Goal: Transaction & Acquisition: Purchase product/service

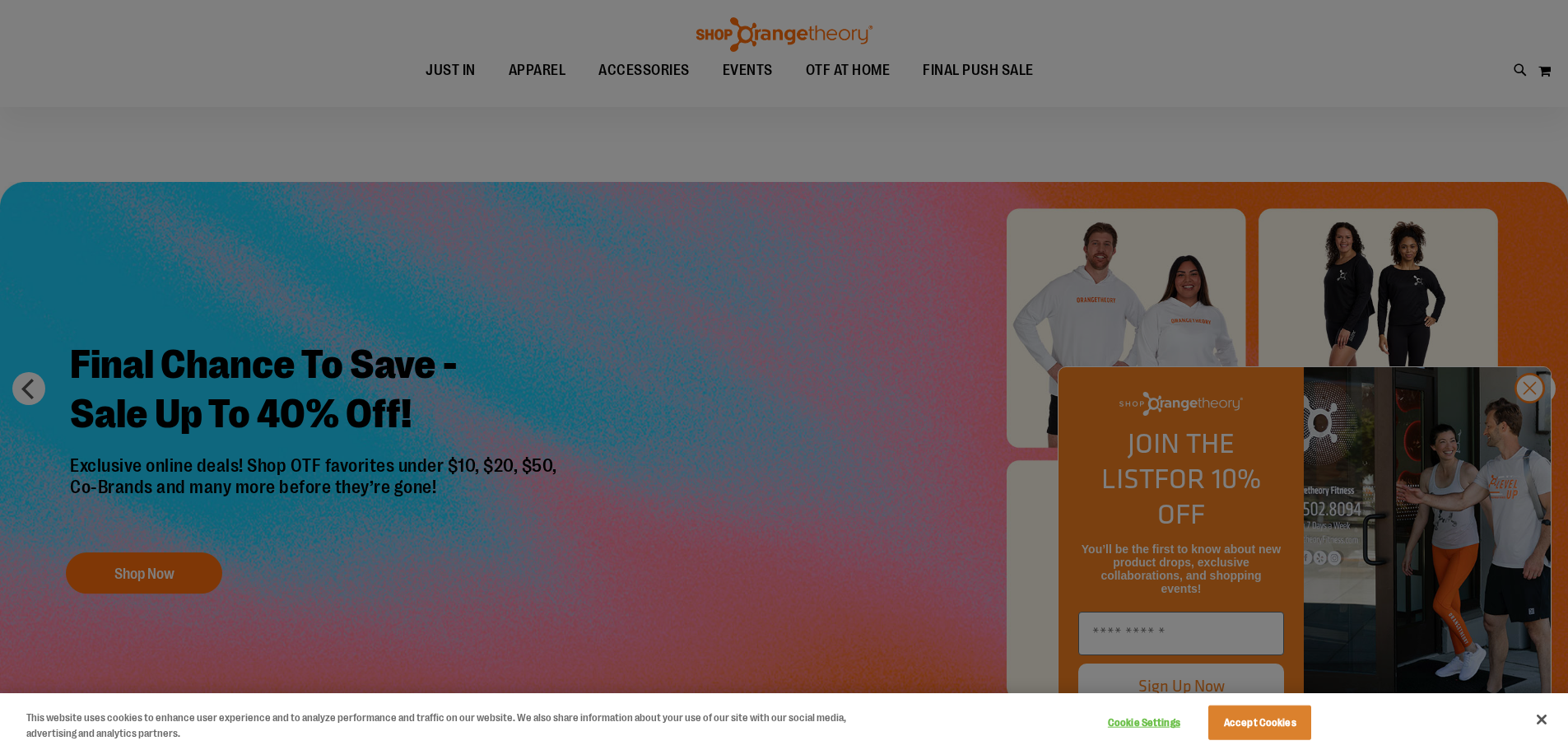
scroll to position [658, 0]
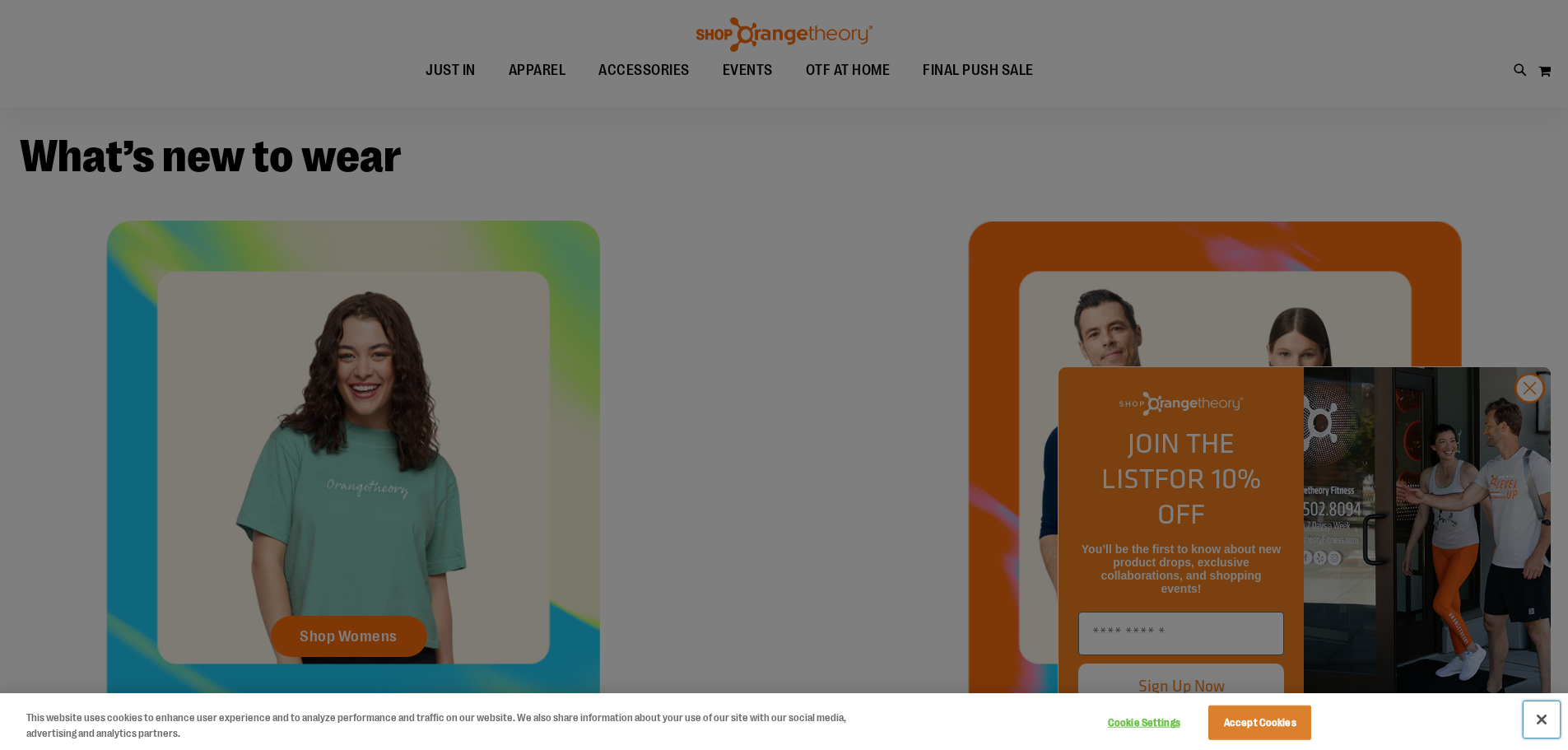
click at [1543, 722] on button "Close" at bounding box center [1541, 720] width 36 height 36
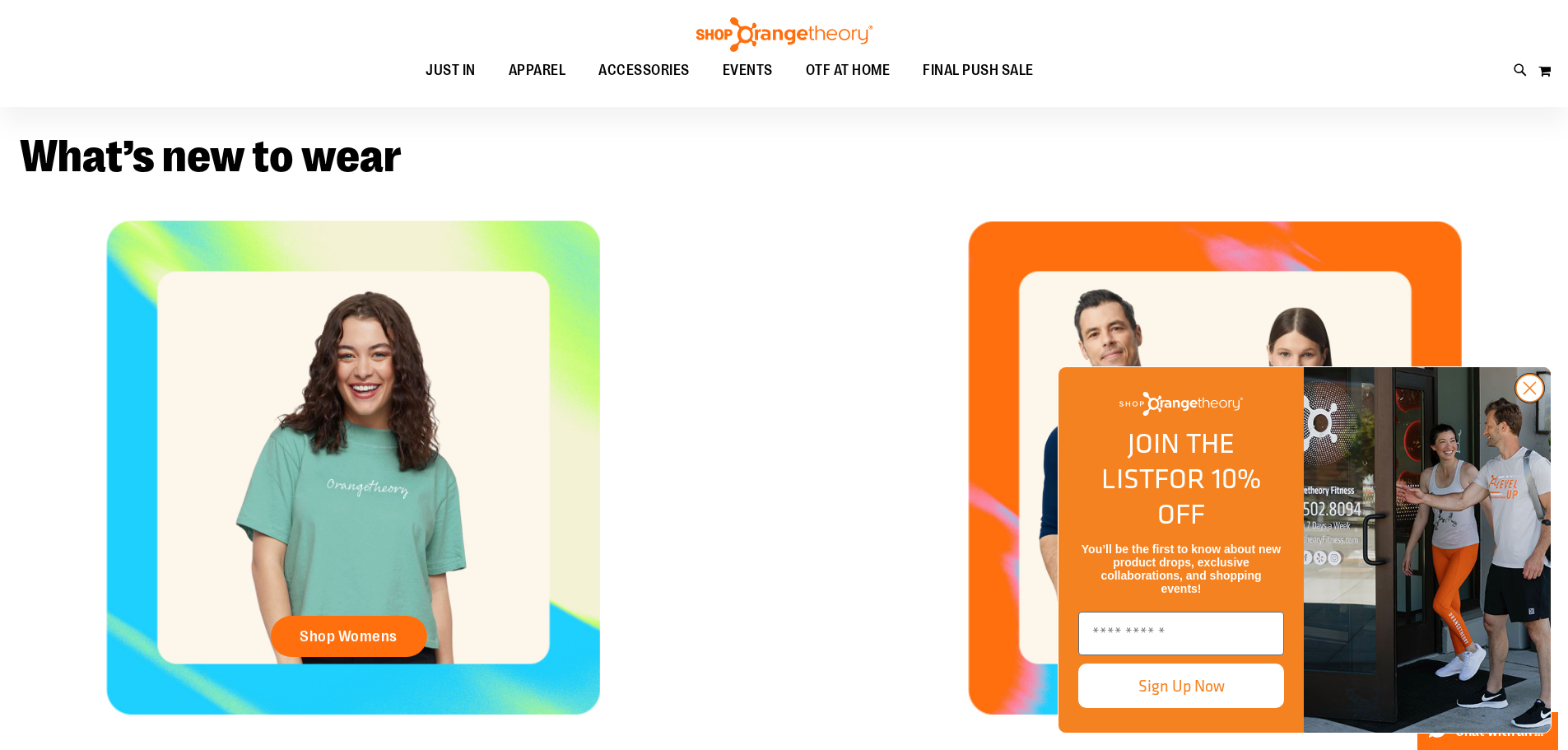
click at [1529, 394] on icon "Close dialog" at bounding box center [1530, 389] width 12 height 12
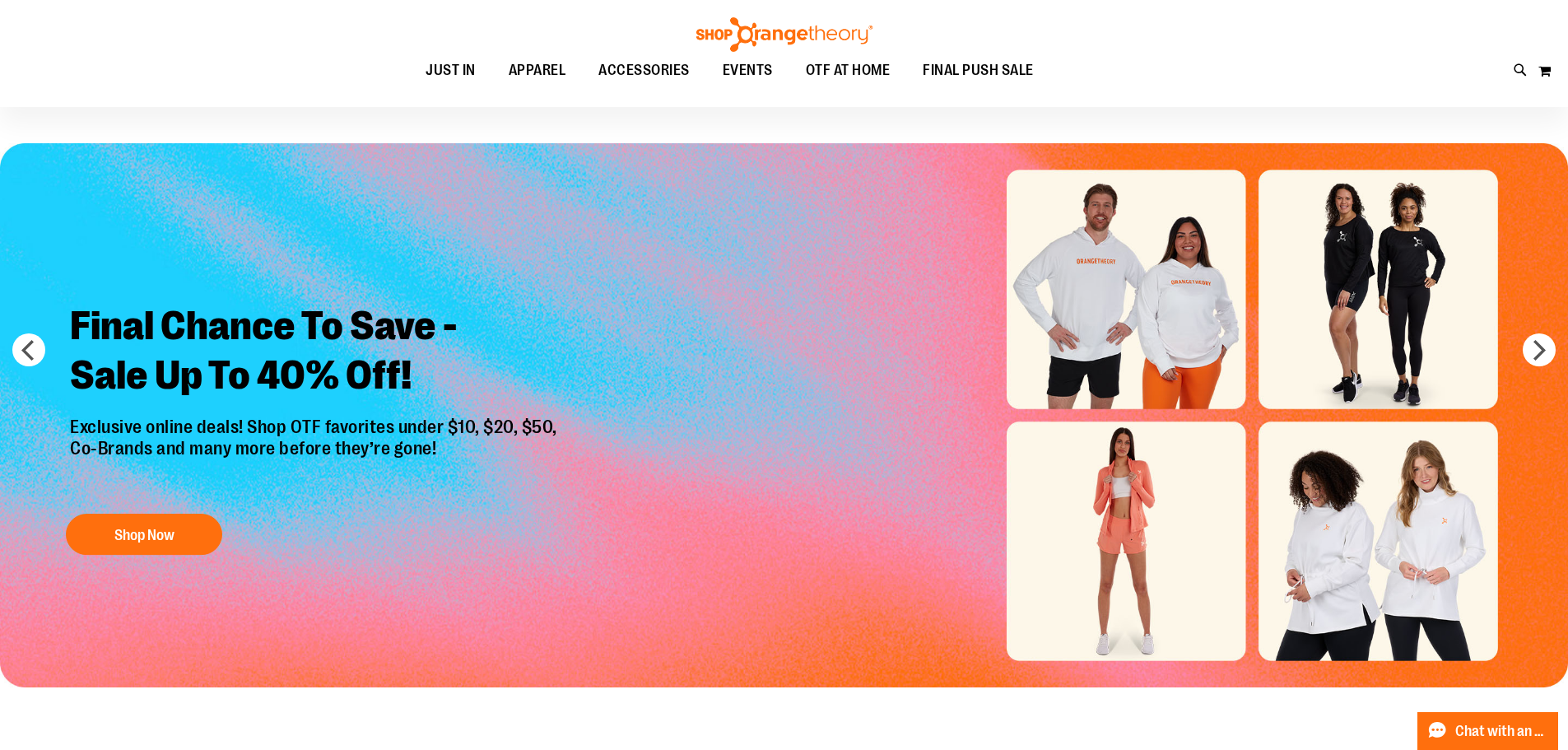
scroll to position [0, 0]
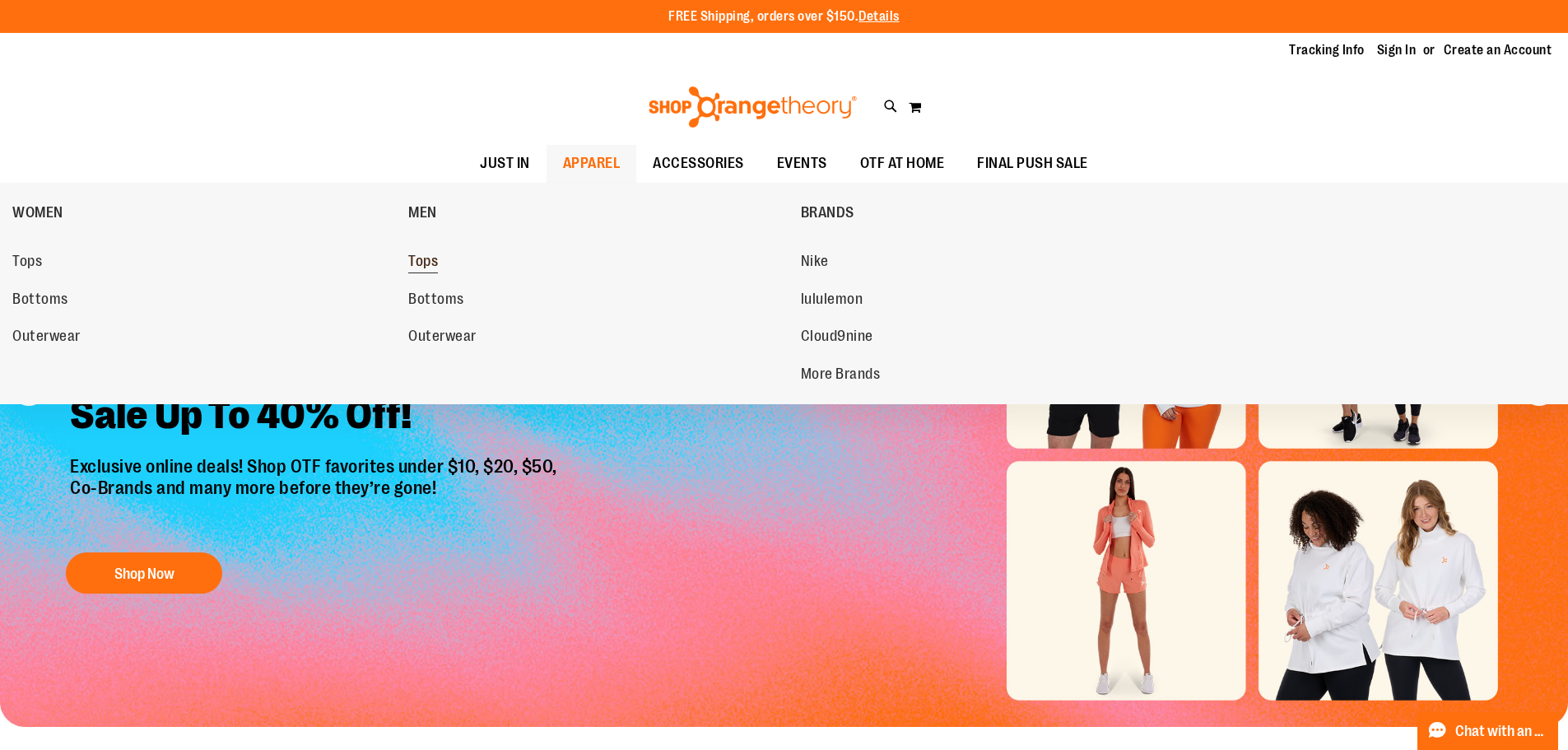
click at [422, 263] on span "Tops" at bounding box center [422, 263] width 30 height 20
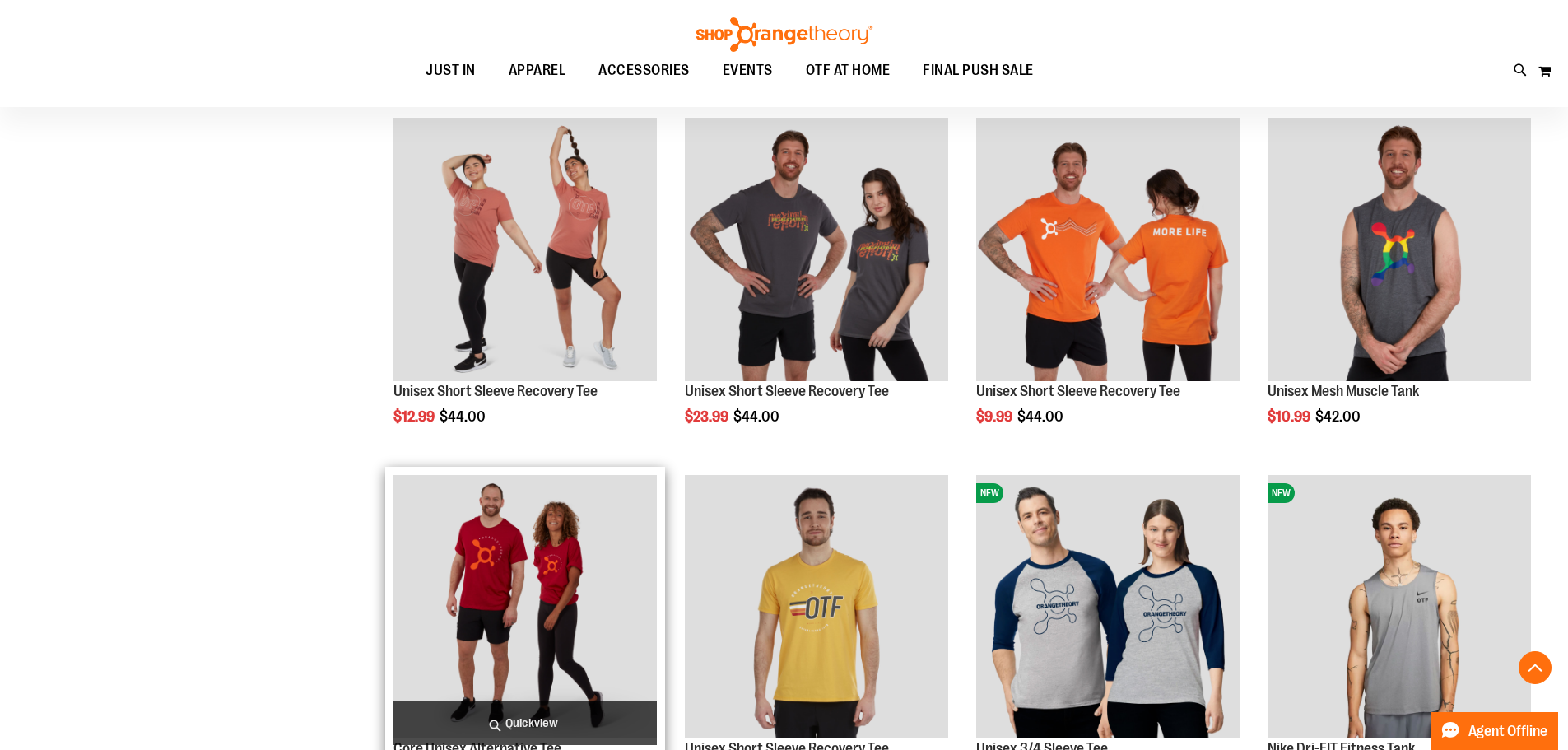
scroll to position [576, 0]
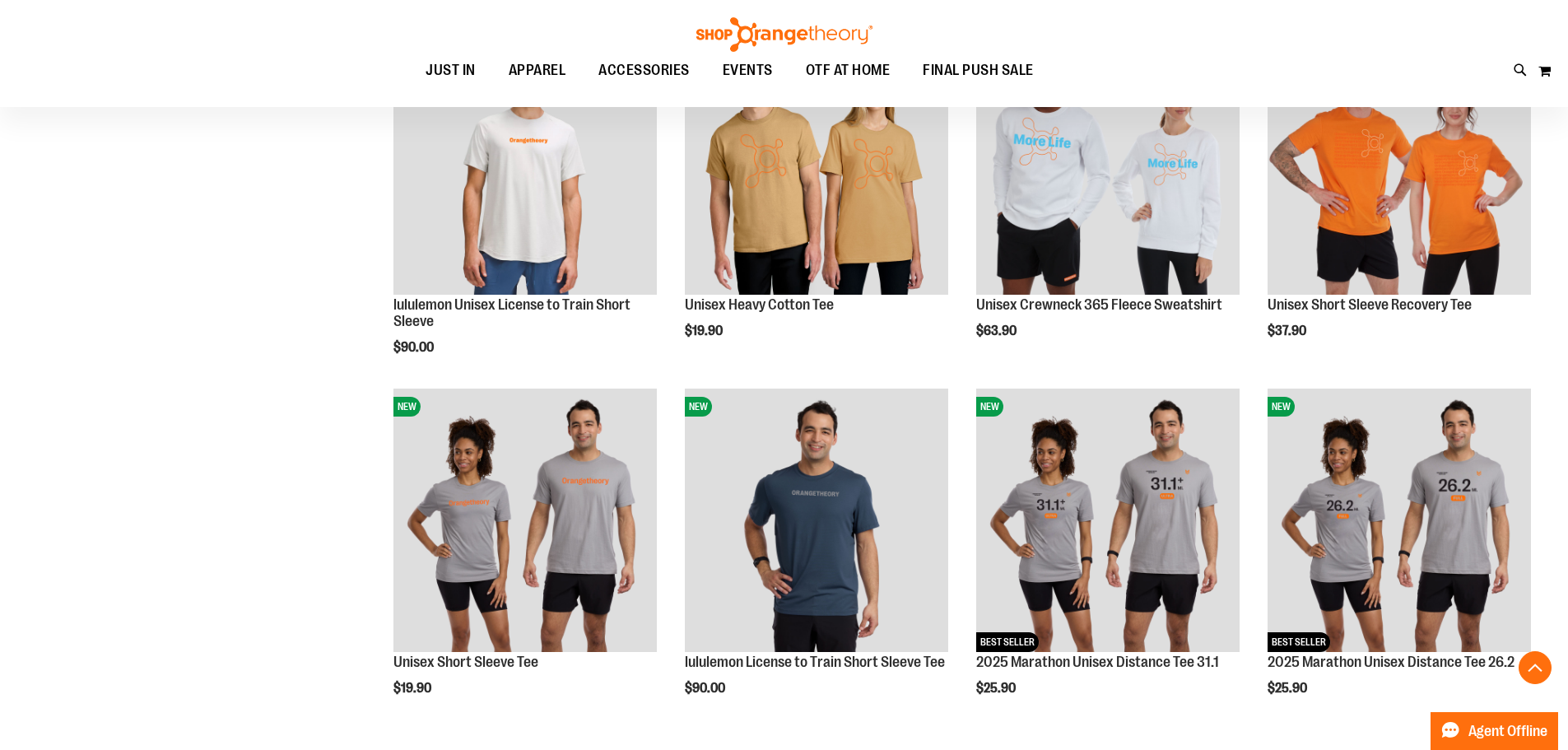
scroll to position [1399, 0]
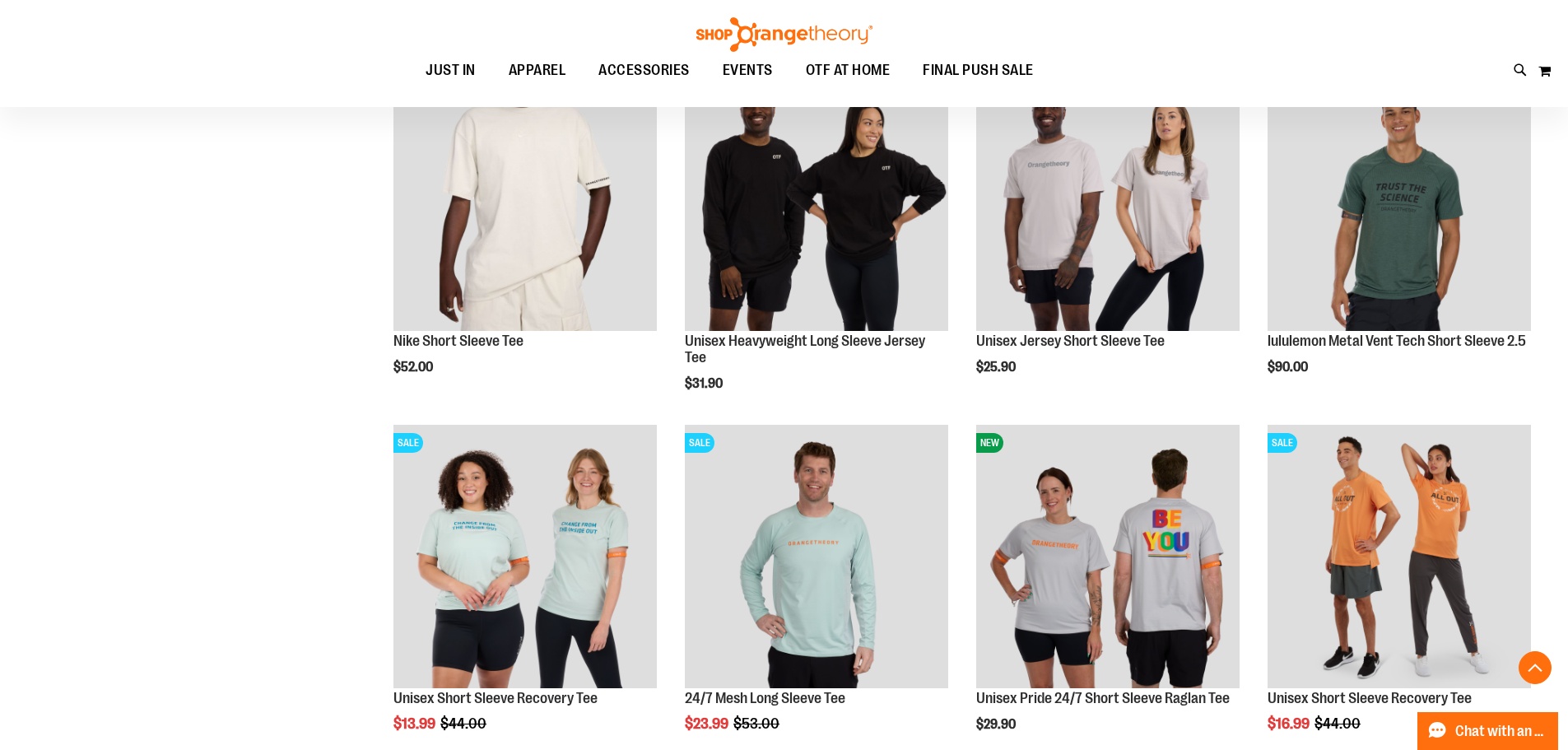
scroll to position [1916, 0]
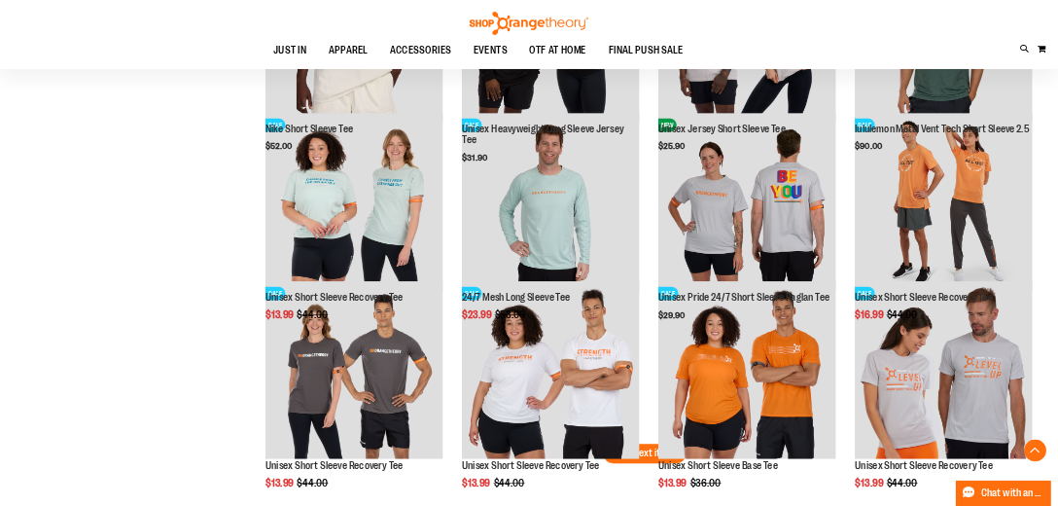
scroll to position [2262, 0]
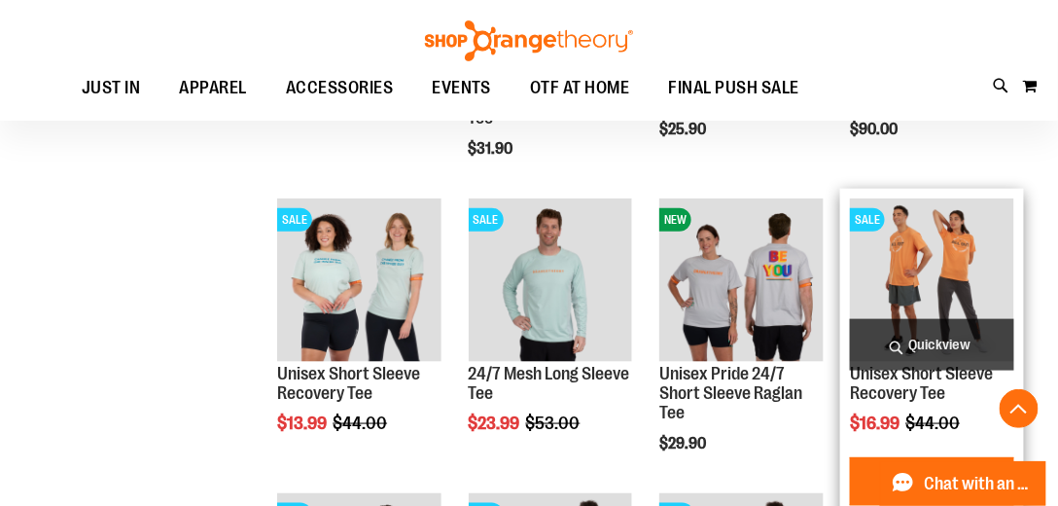
click at [978, 292] on img "product" at bounding box center [932, 280] width 164 height 164
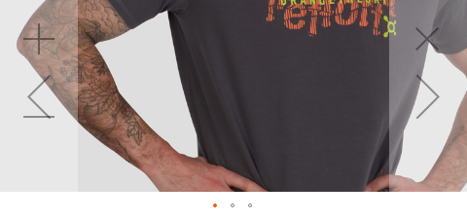
drag, startPoint x: 254, startPoint y: 112, endPoint x: 188, endPoint y: 157, distance: 79.9
click at [188, 157] on img "carousel" at bounding box center [422, 95] width 845 height 845
drag, startPoint x: 272, startPoint y: 95, endPoint x: 223, endPoint y: 137, distance: 64.9
click at [223, 137] on img "carousel" at bounding box center [422, 95] width 845 height 845
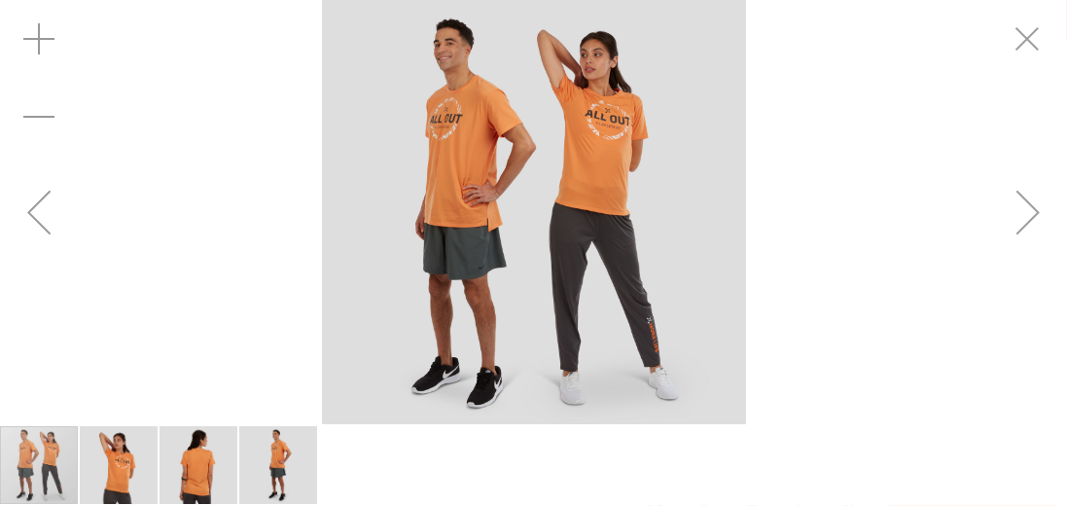
click at [134, 458] on img "image 2 of 4" at bounding box center [119, 465] width 78 height 78
